Goal: Information Seeking & Learning: Learn about a topic

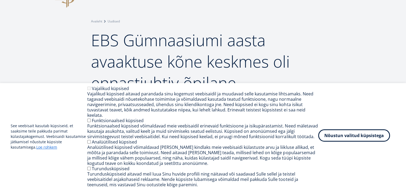
click at [352, 139] on button "Nõustun valitud küpsistega" at bounding box center [354, 135] width 72 height 12
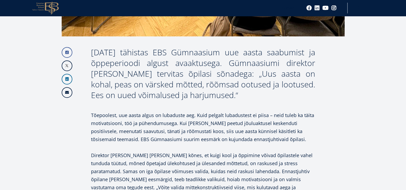
scroll to position [320, 0]
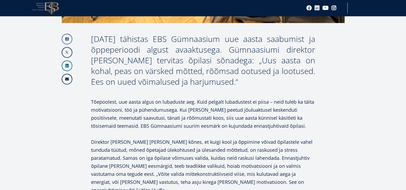
drag, startPoint x: 236, startPoint y: 59, endPoint x: 285, endPoint y: 82, distance: 54.3
click at [285, 82] on div "[DATE] tähistas EBS Gümnaasium uue aasta saabumist ja õppeperioodi algust avaak…" at bounding box center [203, 60] width 224 height 53
copy div "„Uus aasta on kohal, peas on värsked mõtted, rõõmsad ootused ja lootused. Ees o…"
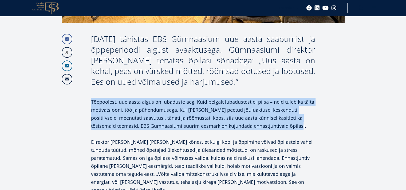
drag, startPoint x: 90, startPoint y: 102, endPoint x: 282, endPoint y: 126, distance: 193.6
copy p "Tõepoolest, uue aasta algus on lubaduste aeg. Kuid pelgalt lubadustest ei piisa…"
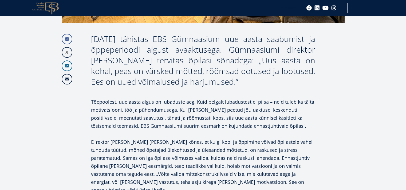
click at [260, 134] on p at bounding box center [203, 134] width 224 height 8
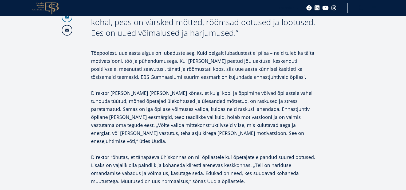
scroll to position [373, 0]
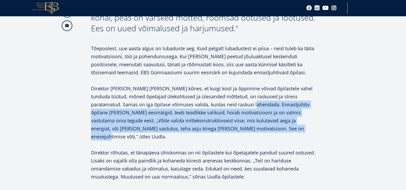
drag, startPoint x: 226, startPoint y: 104, endPoint x: 253, endPoint y: 126, distance: 34.9
click at [253, 126] on p "Direktor [PERSON_NAME] [PERSON_NAME] kõnes, et kuigi kool ja õppimine võivad õp…" at bounding box center [203, 112] width 224 height 56
copy p "nnastjuhtiv õpilane [PERSON_NAME] eesmärgid, teeb teadlikke valikuid, hoiab mot…"
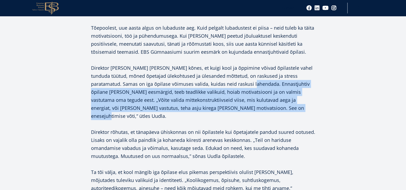
scroll to position [427, 0]
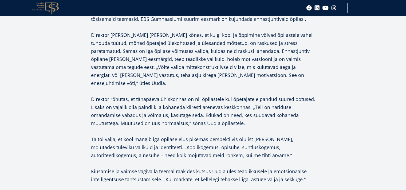
click at [314, 99] on p "Direktor rõhutas, et tänapäeva ühiskonnas on nii õpilastele kui õpetajatele pan…" at bounding box center [203, 111] width 224 height 32
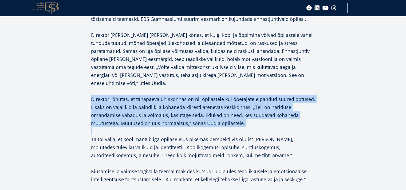
drag, startPoint x: 89, startPoint y: 90, endPoint x: 248, endPoint y: 120, distance: 160.9
click at [248, 120] on div "Facebook Linkedin Email [DATE] tähistas EBS Gümnaasium uue aasta saabumist ja õ…" at bounding box center [203, 177] width 283 height 500
click at [174, 111] on p "Direktor rõhutas, et tänapäeva ühiskonnas on nii õpilastele kui õpetajatele pan…" at bounding box center [203, 111] width 224 height 32
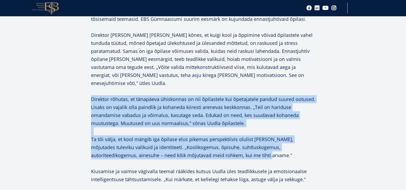
drag, startPoint x: 89, startPoint y: 88, endPoint x: 235, endPoint y: 149, distance: 158.6
click at [235, 149] on div "Facebook Linkedin Email [DATE] tähistas EBS Gümnaasium uue aasta saabumist ja õ…" at bounding box center [203, 177] width 283 height 500
copy div "Direktor rõhutas, et tänapäeva ühiskonnas on nii õpilastele kui õpetajatele pan…"
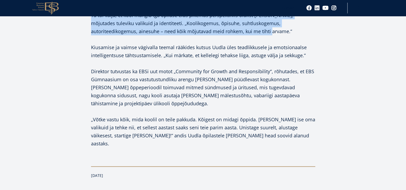
scroll to position [560, 0]
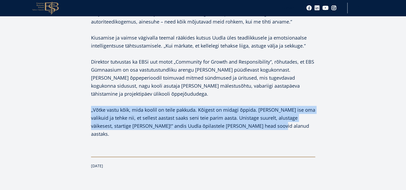
drag, startPoint x: 87, startPoint y: 98, endPoint x: 266, endPoint y: 122, distance: 180.8
click at [271, 120] on div "Facebook Linkedin Email [DATE] tähistas EBS Gümnaasium uue aasta saabumist ja õ…" at bounding box center [203, 44] width 283 height 500
copy p "„Võtke vastu kõik, mida koolil on teile pakkuda. Kõigest on midagi õppida. [PER…"
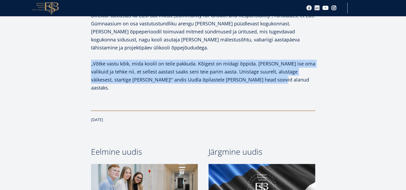
scroll to position [480, 0]
